Goal: Transaction & Acquisition: Purchase product/service

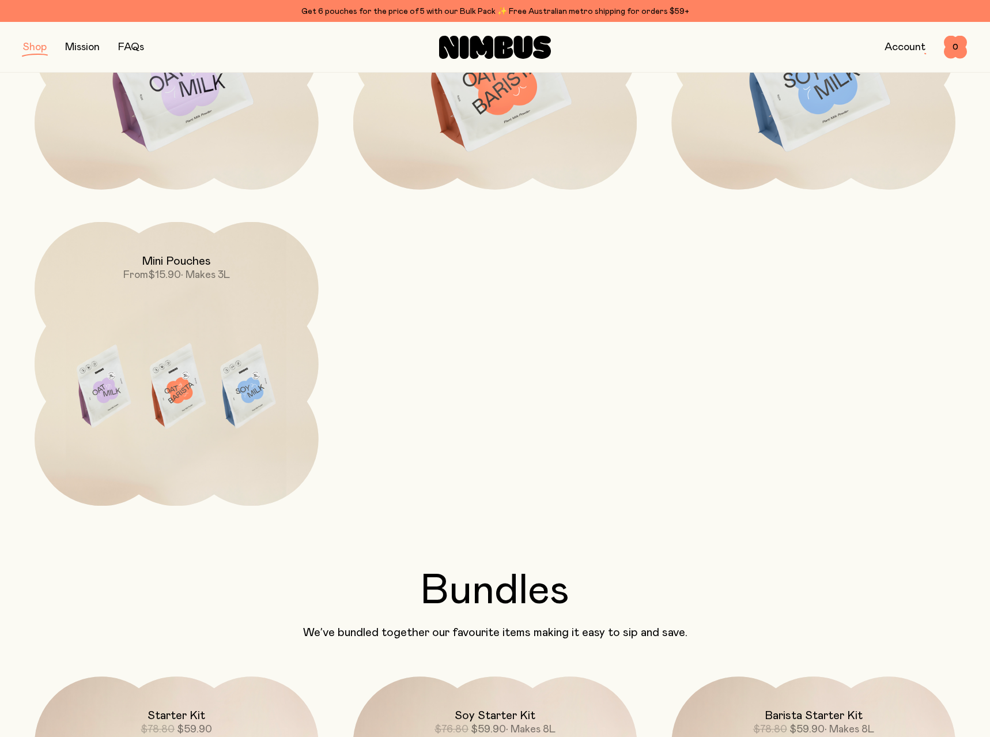
scroll to position [44, 0]
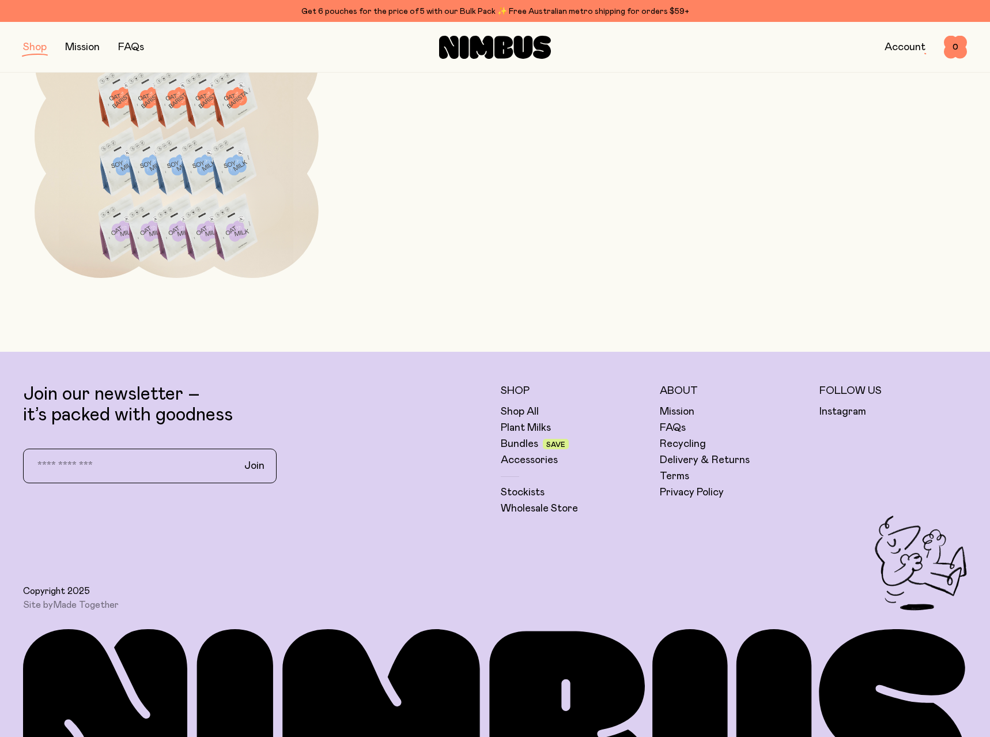
scroll to position [957, 0]
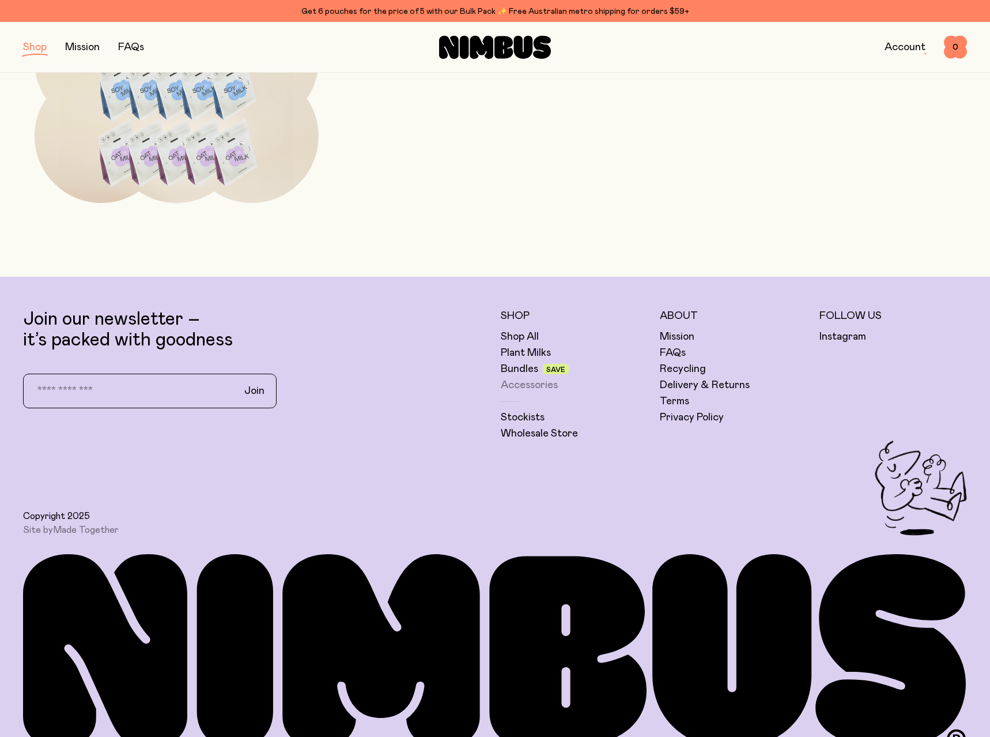
click at [527, 378] on link "Accessories" at bounding box center [529, 385] width 57 height 14
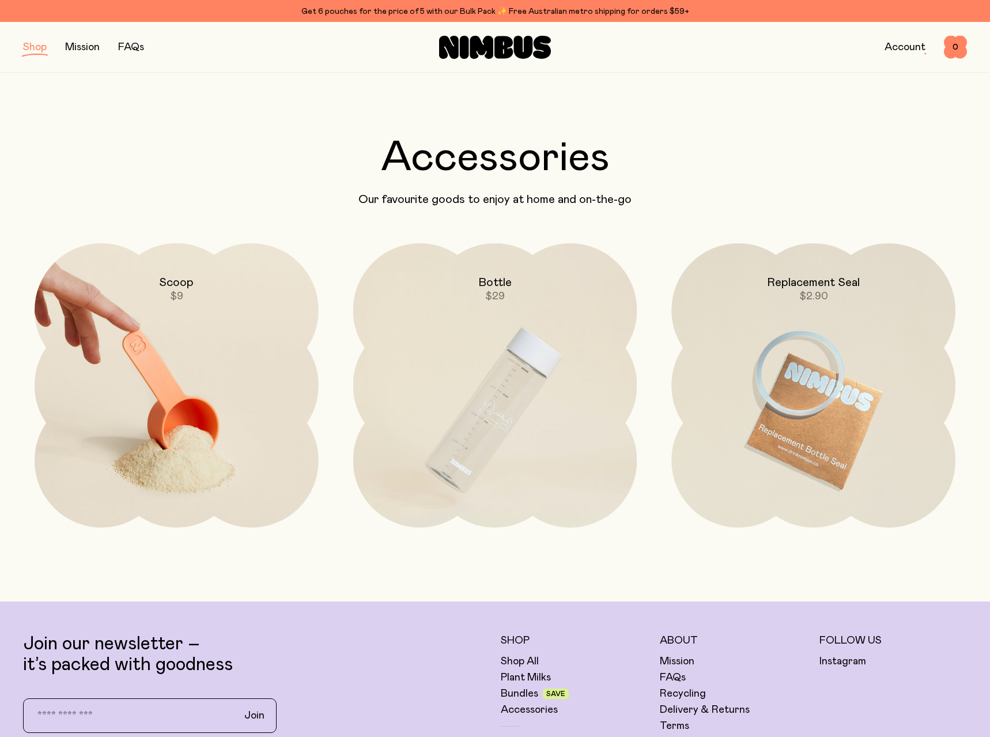
click at [248, 454] on img at bounding box center [177, 410] width 284 height 334
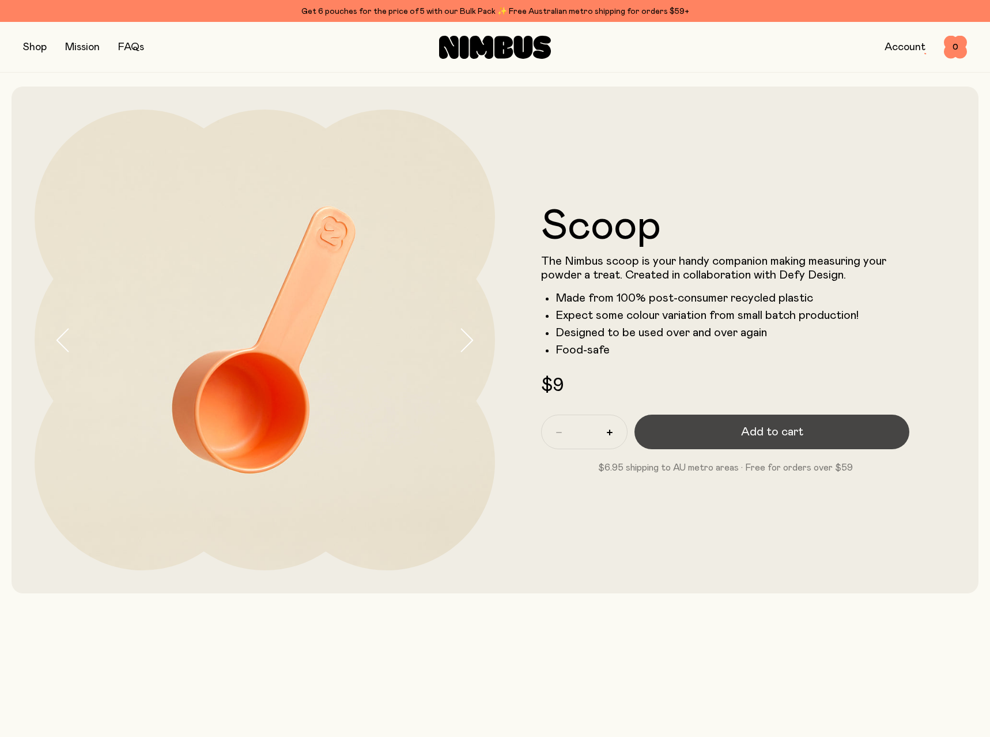
click at [748, 435] on button "Add to cart" at bounding box center [772, 431] width 275 height 35
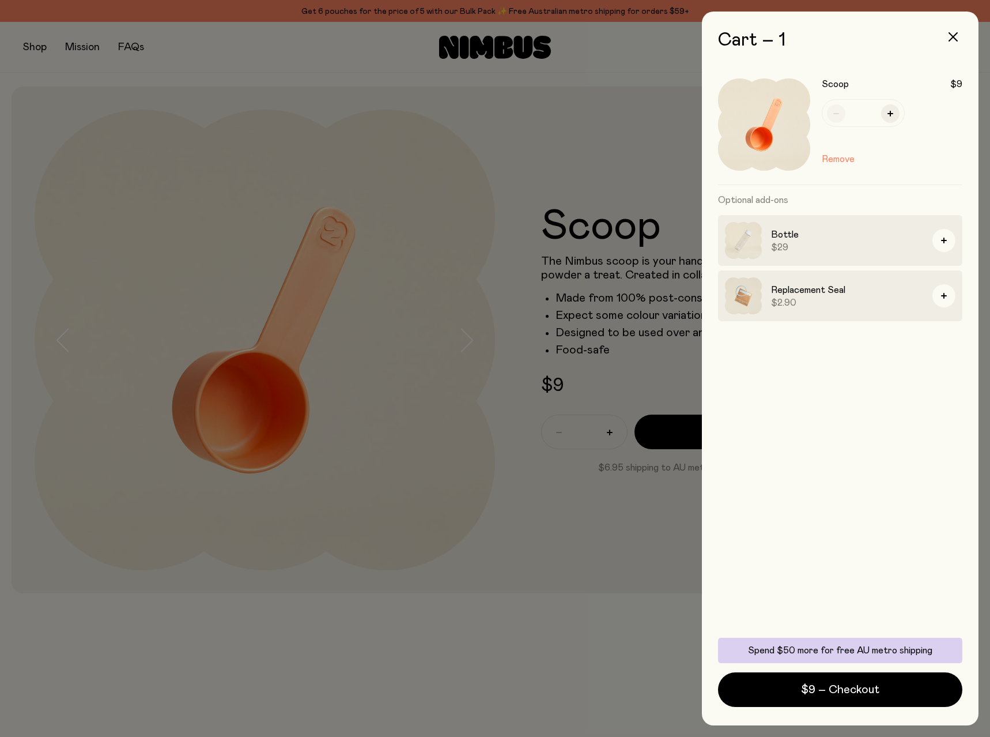
click at [312, 100] on div at bounding box center [495, 368] width 990 height 737
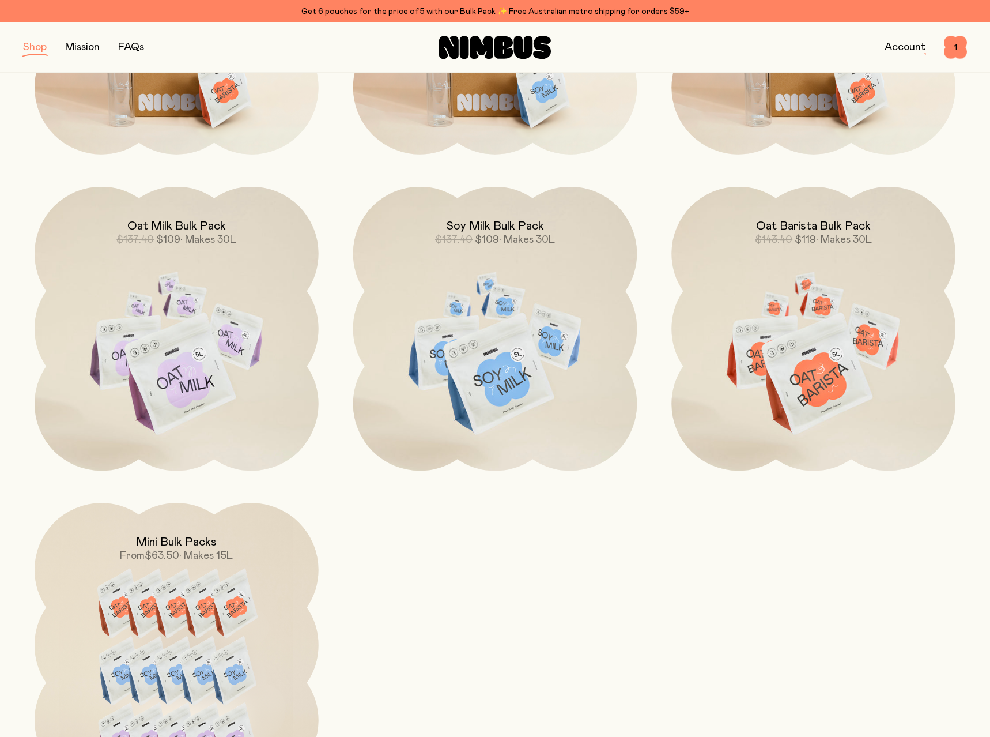
scroll to position [310, 0]
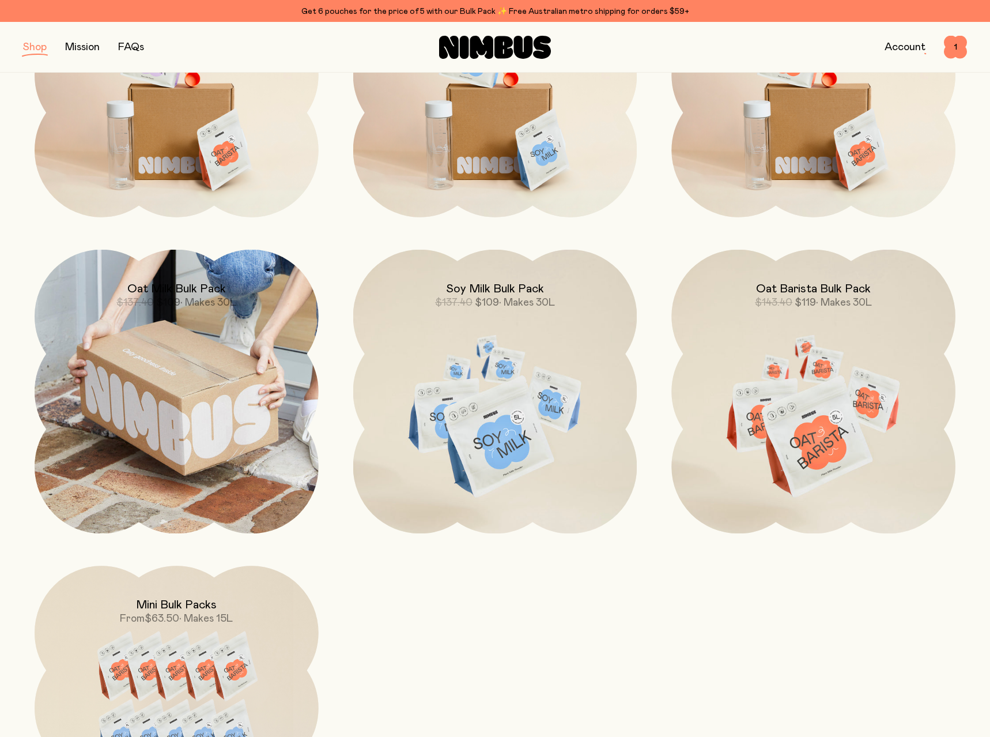
click at [238, 451] on img at bounding box center [177, 392] width 284 height 284
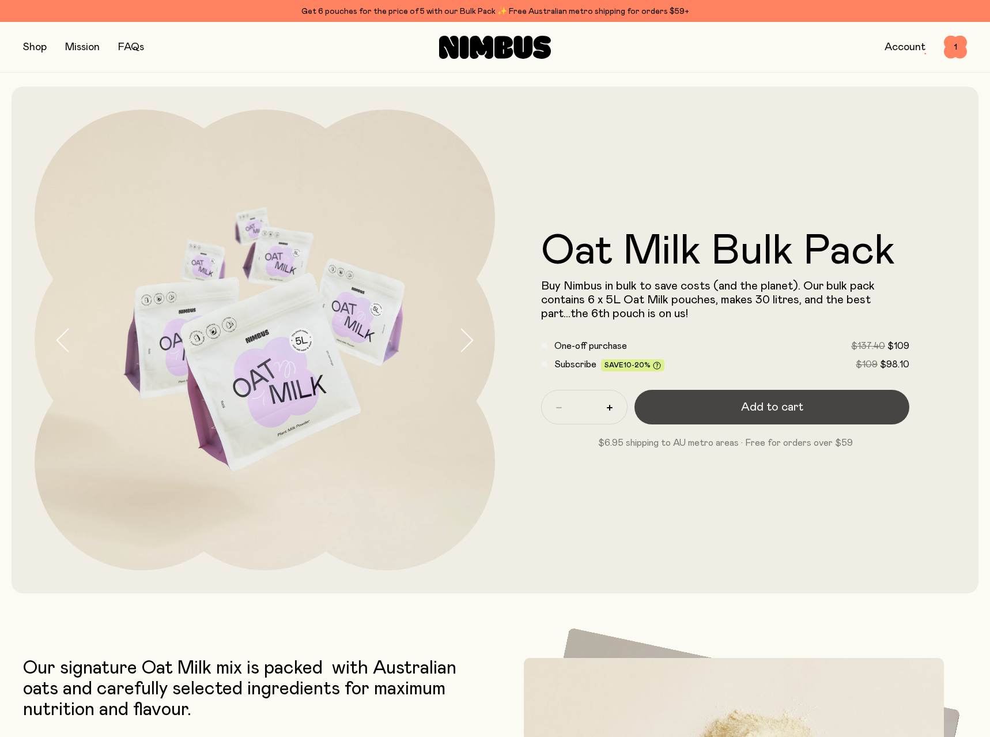
click at [758, 400] on span "Add to cart" at bounding box center [772, 407] width 62 height 16
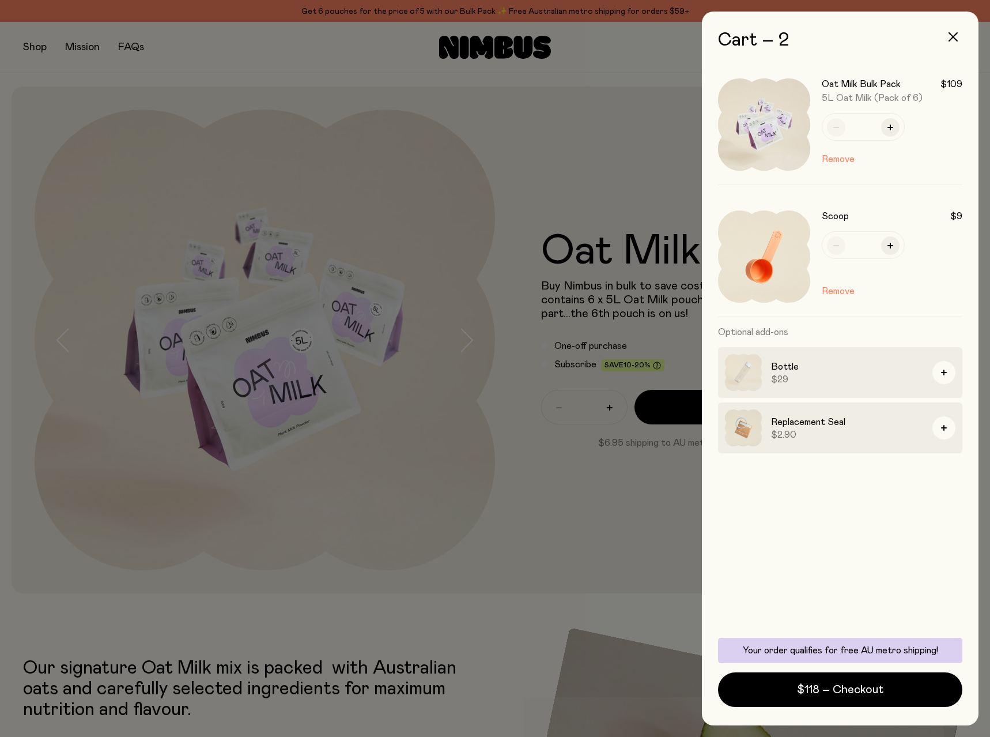
click at [665, 531] on div at bounding box center [495, 368] width 990 height 737
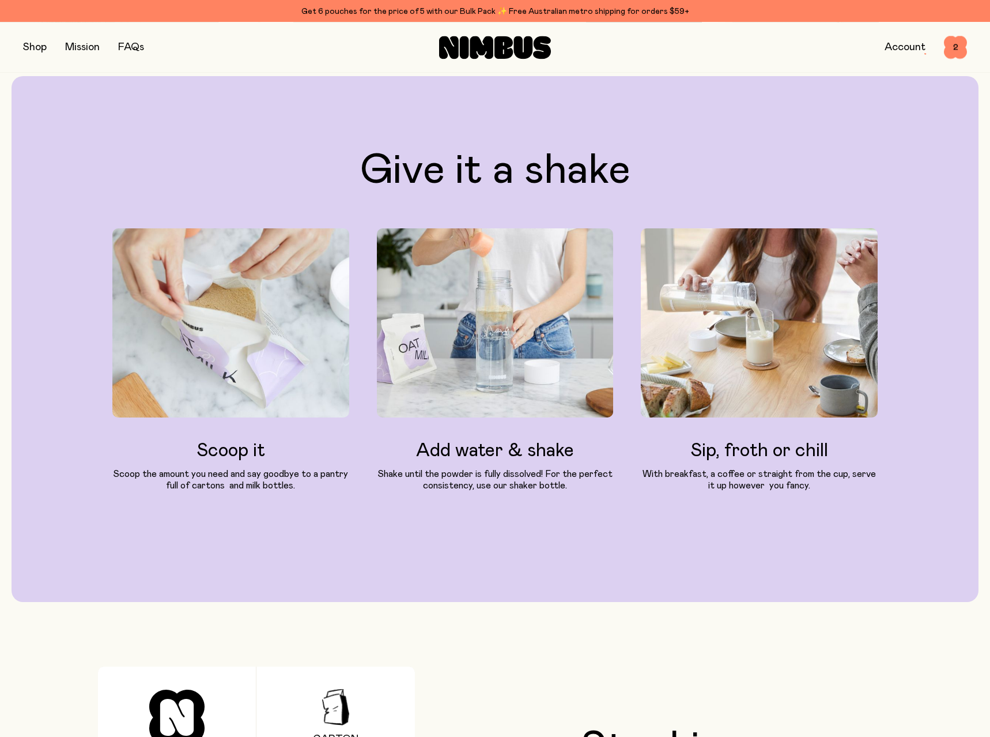
scroll to position [1176, 0]
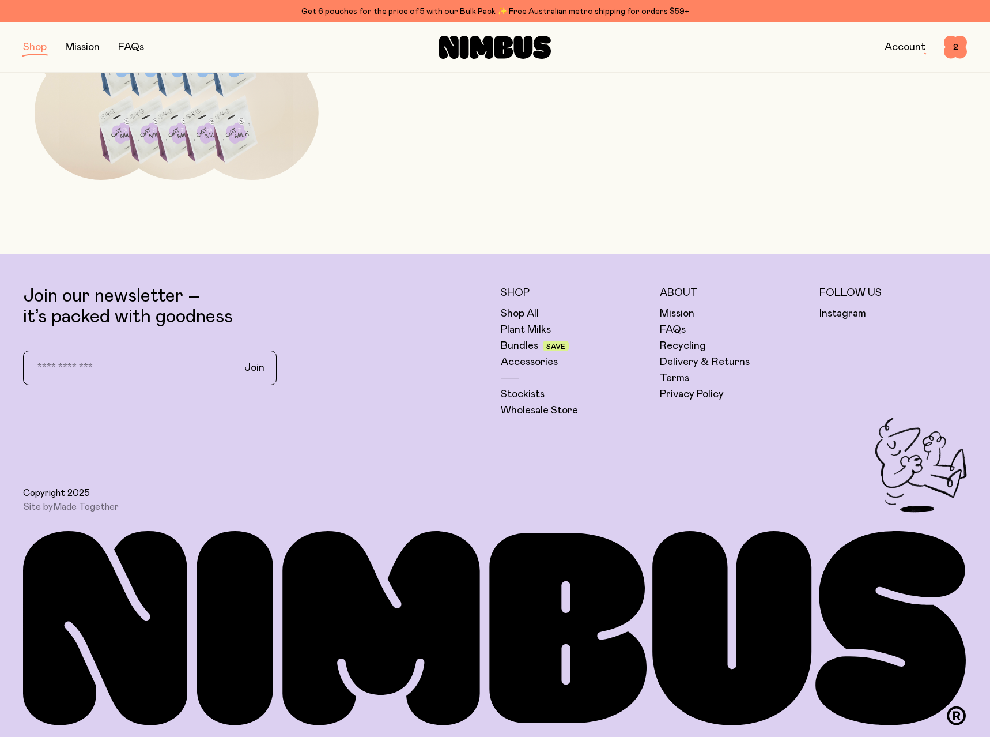
scroll to position [310, 0]
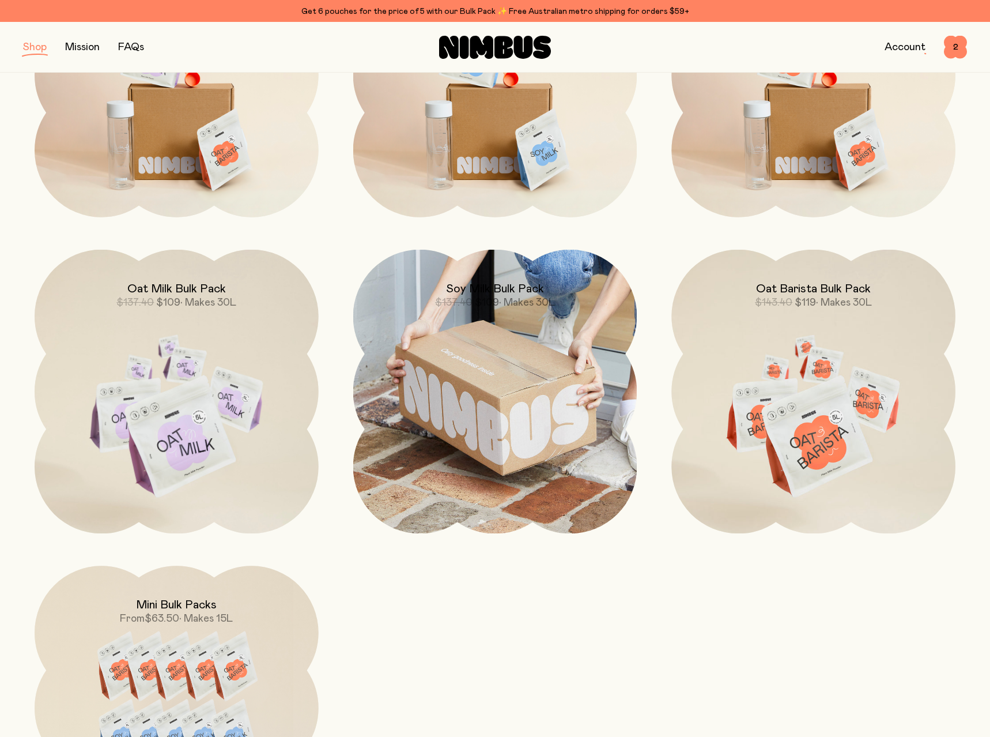
click at [530, 494] on img at bounding box center [495, 392] width 284 height 284
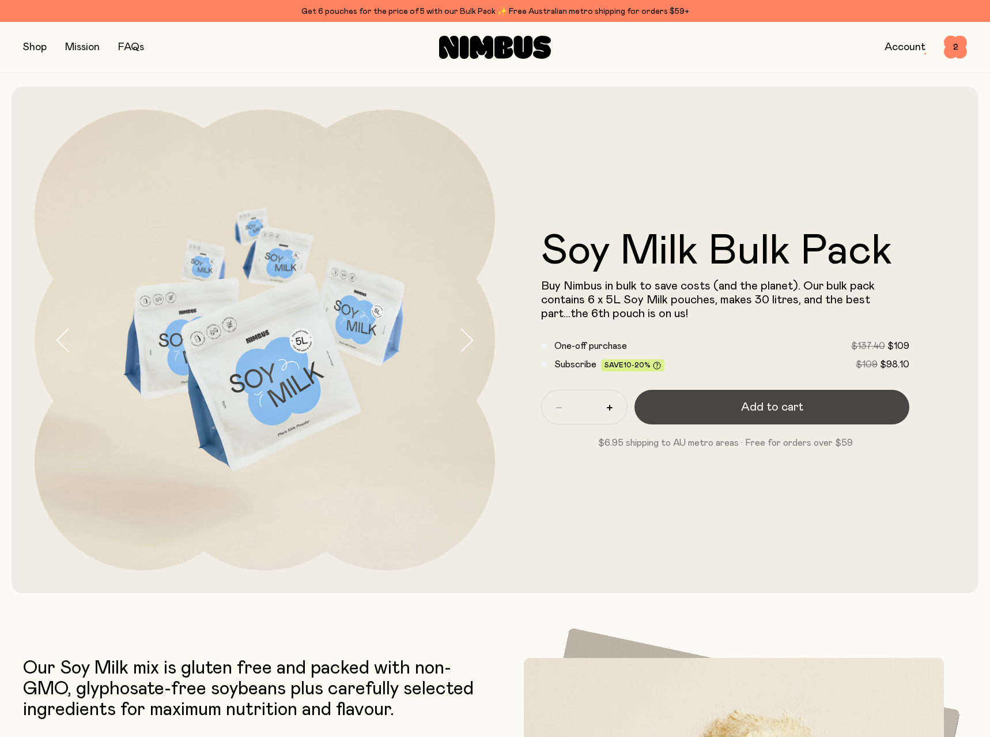
click at [758, 405] on span "Add to cart" at bounding box center [772, 407] width 62 height 16
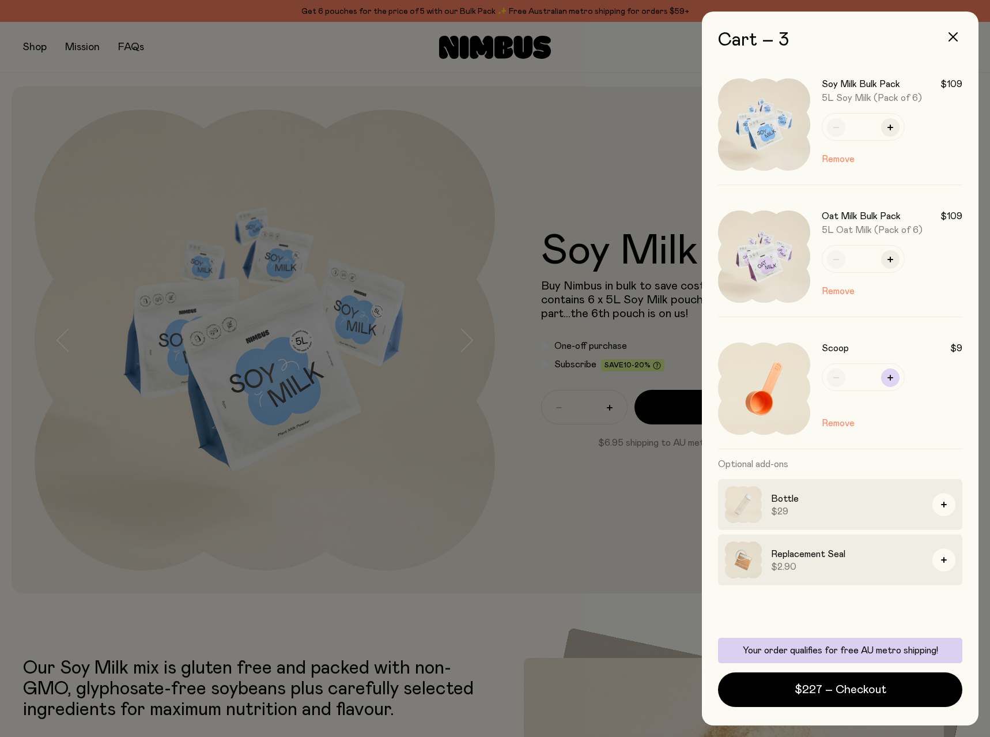
click at [881, 368] on button "button" at bounding box center [890, 377] width 18 height 18
click at [949, 493] on button "button" at bounding box center [943, 504] width 23 height 23
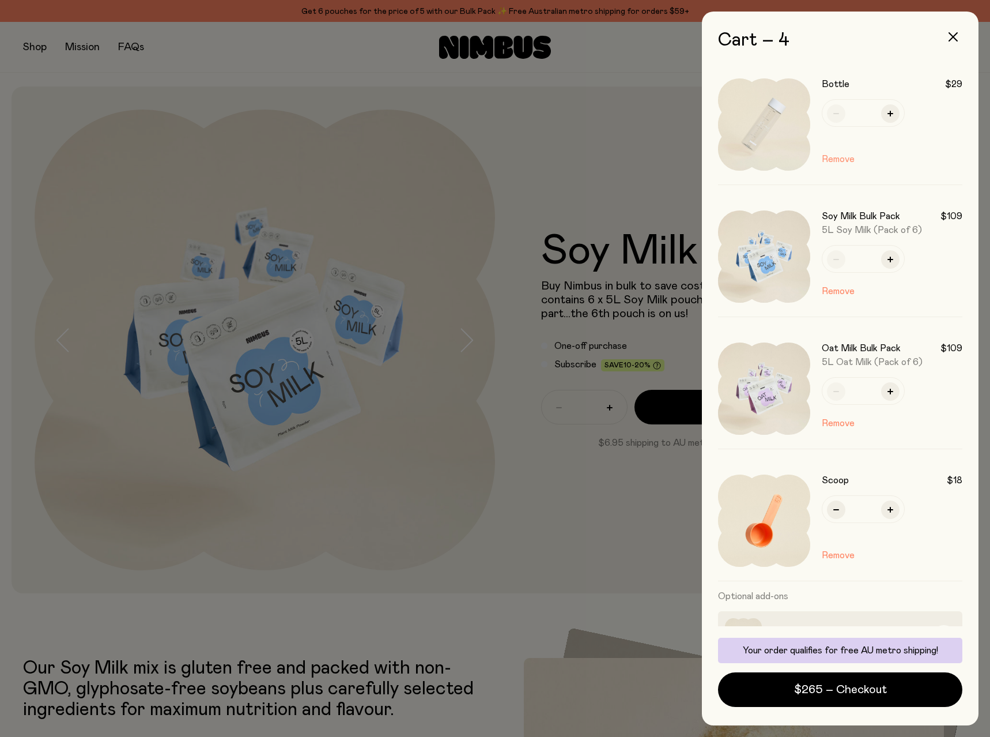
click at [822, 152] on button "Remove" at bounding box center [838, 159] width 33 height 14
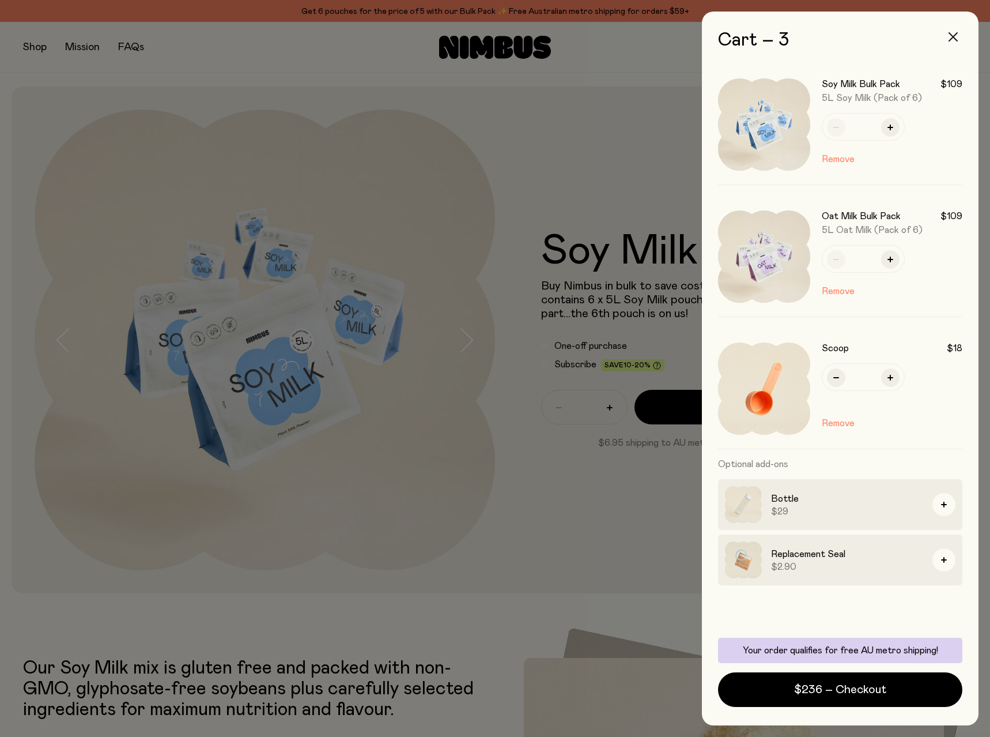
click at [957, 32] on icon "button" at bounding box center [953, 36] width 9 height 9
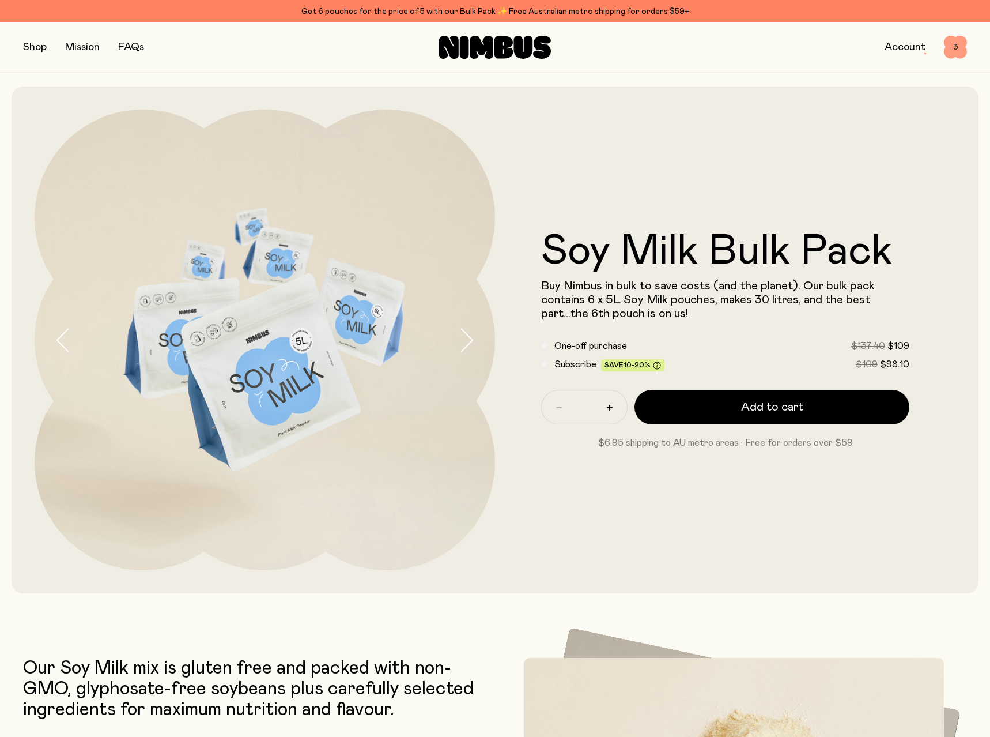
click at [962, 54] on span "3" at bounding box center [955, 47] width 23 height 23
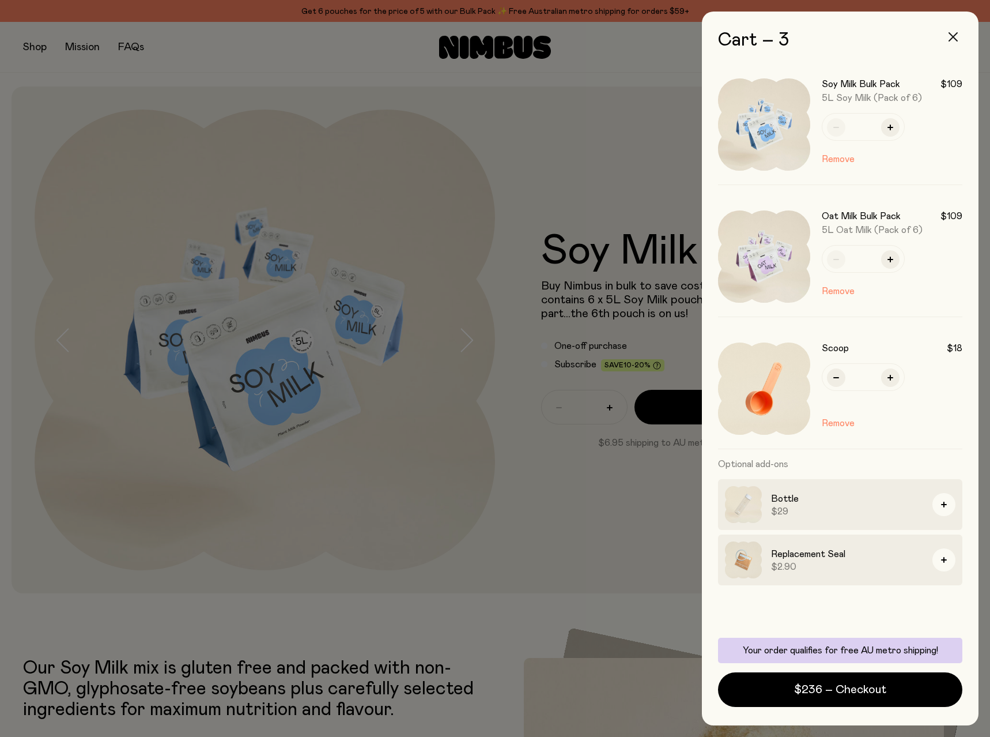
click at [956, 28] on button "button" at bounding box center [953, 37] width 28 height 28
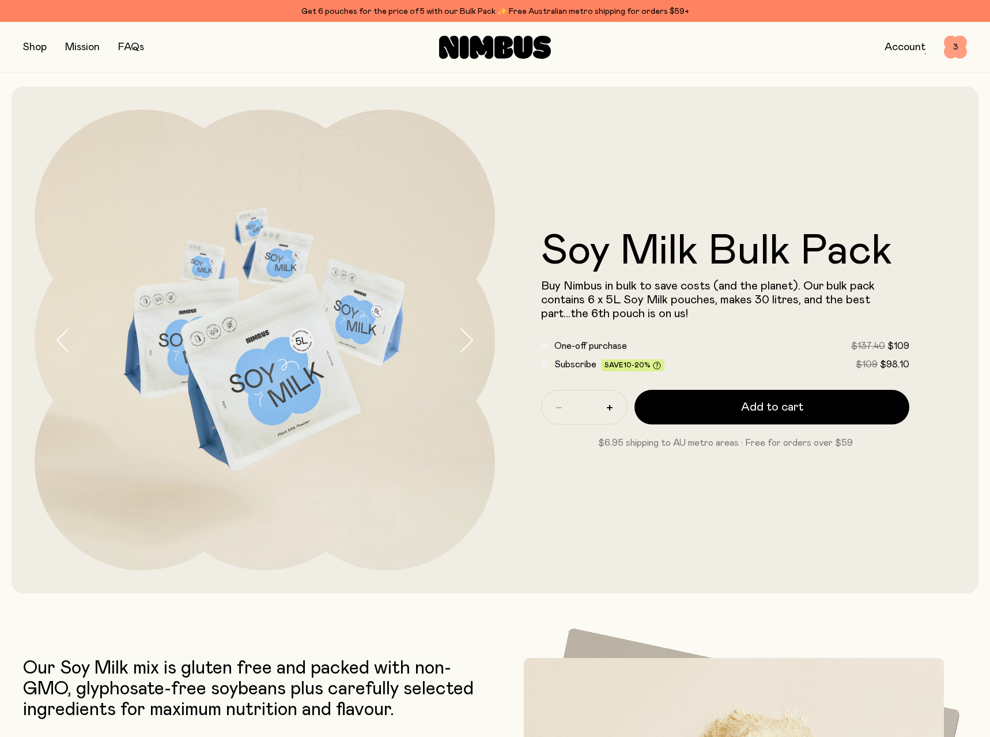
click at [964, 43] on span "3" at bounding box center [955, 47] width 23 height 23
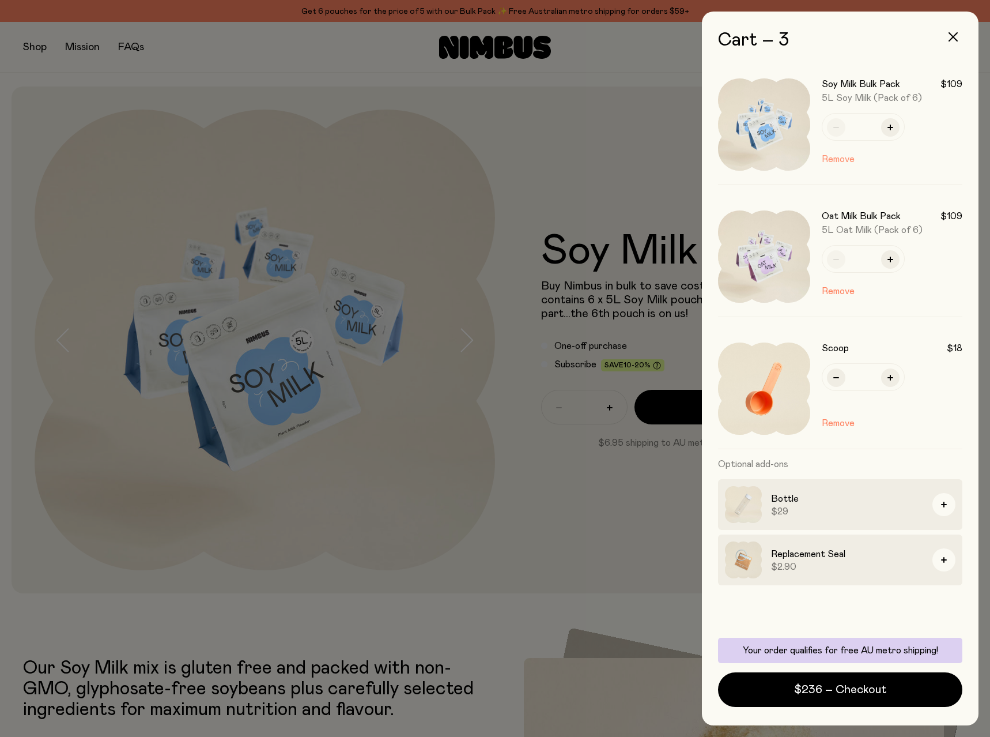
click at [822, 152] on button "Remove" at bounding box center [838, 159] width 33 height 14
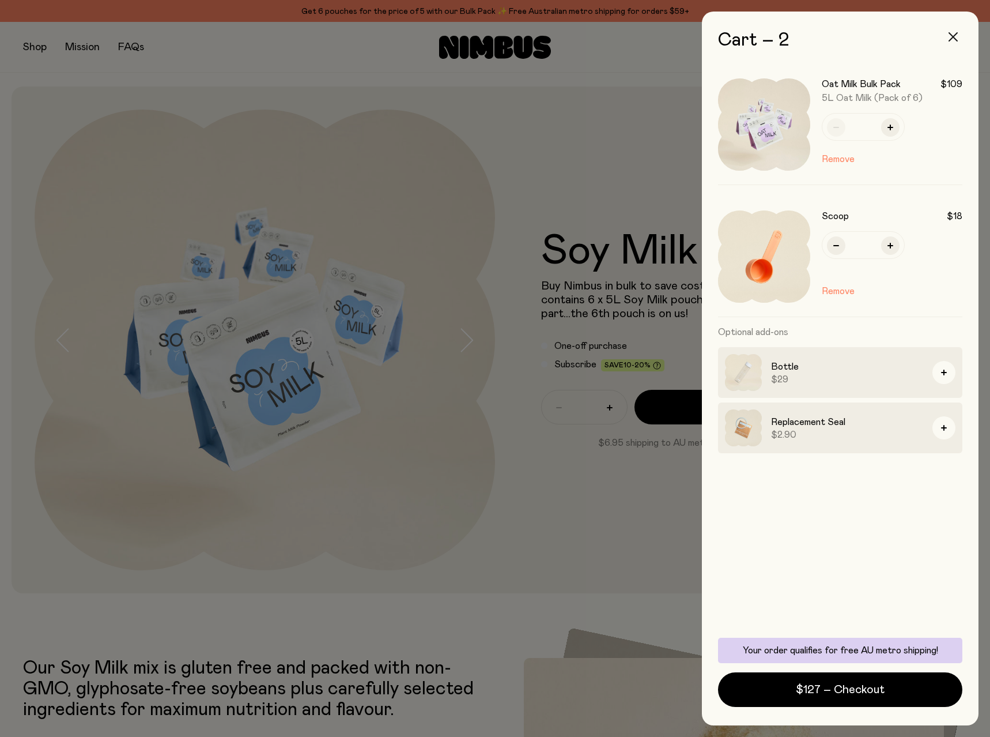
click at [958, 32] on icon "button" at bounding box center [953, 36] width 9 height 9
